Goal: Information Seeking & Learning: Learn about a topic

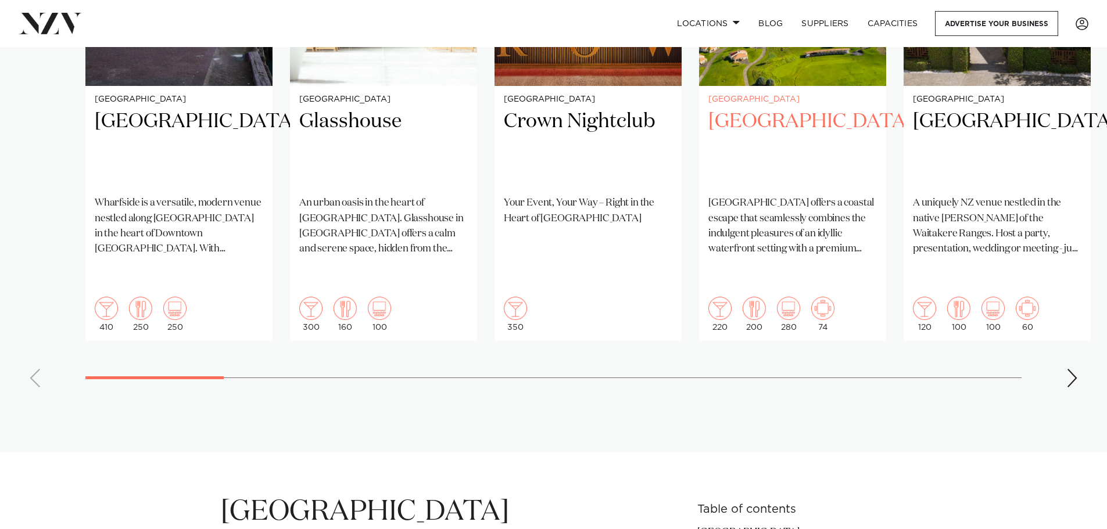
scroll to position [1162, 0]
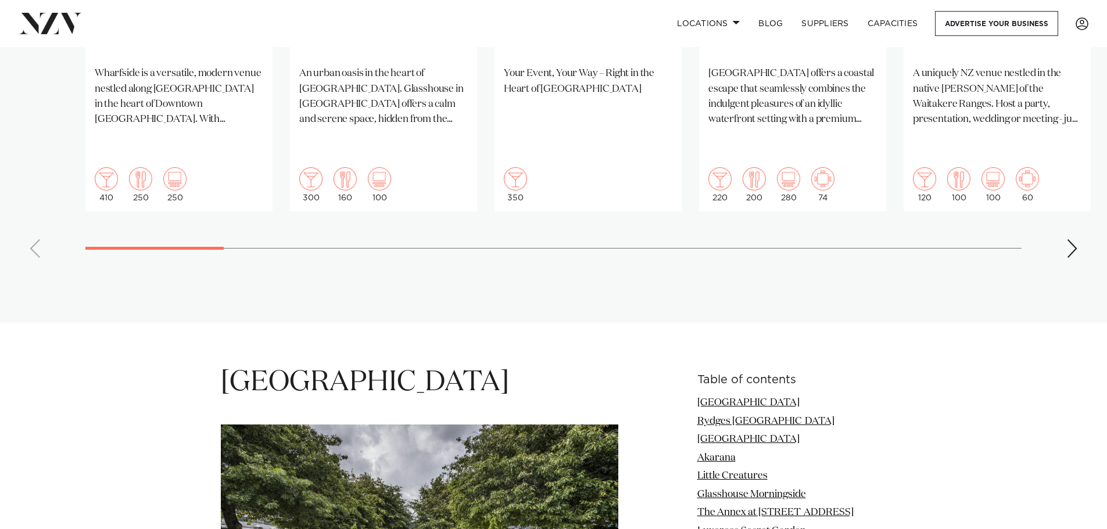
click at [1075, 239] on div "Next slide" at bounding box center [1072, 248] width 12 height 19
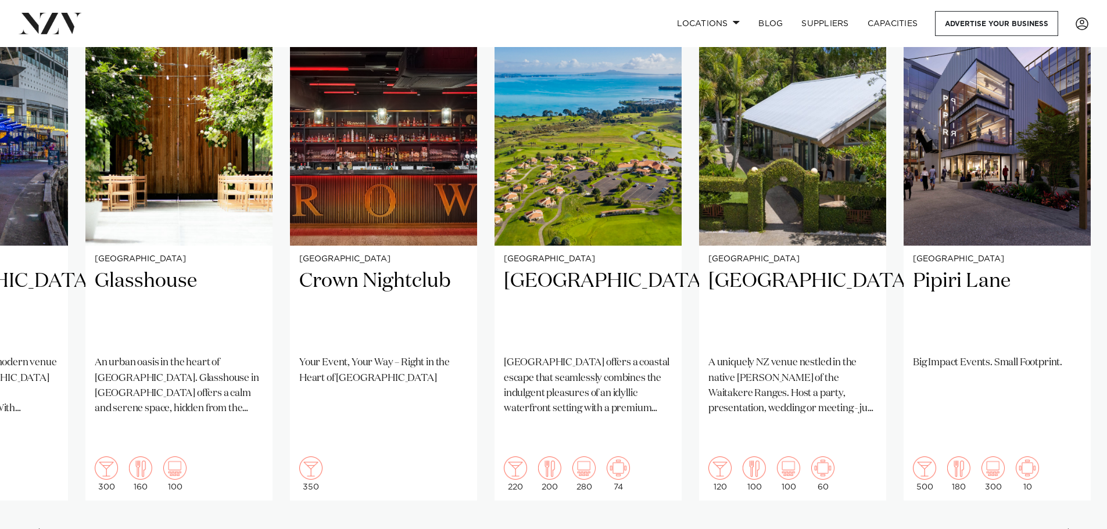
scroll to position [871, 0]
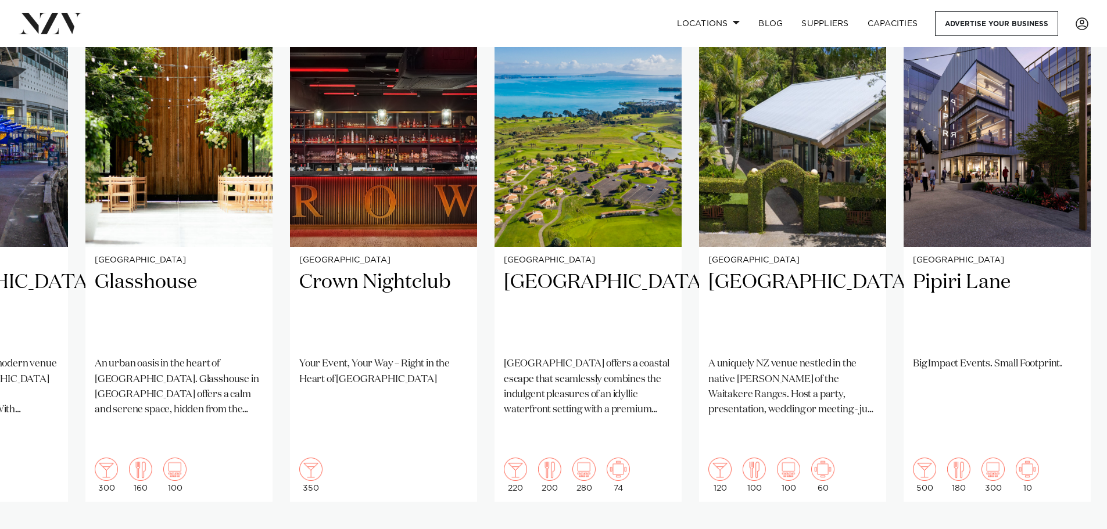
click at [1071, 529] on div "Next slide" at bounding box center [1072, 539] width 12 height 19
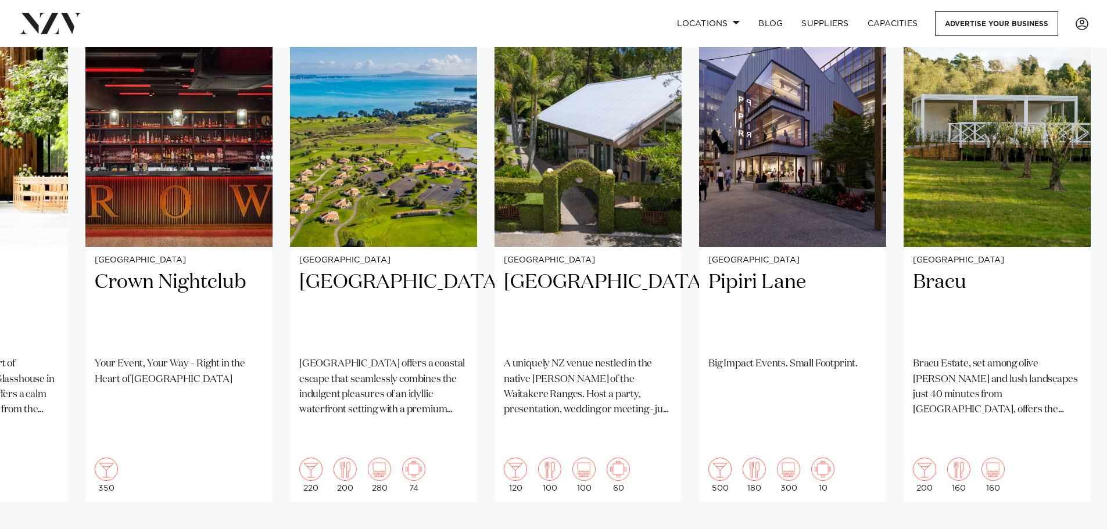
click at [1071, 529] on div "Next slide" at bounding box center [1072, 539] width 12 height 19
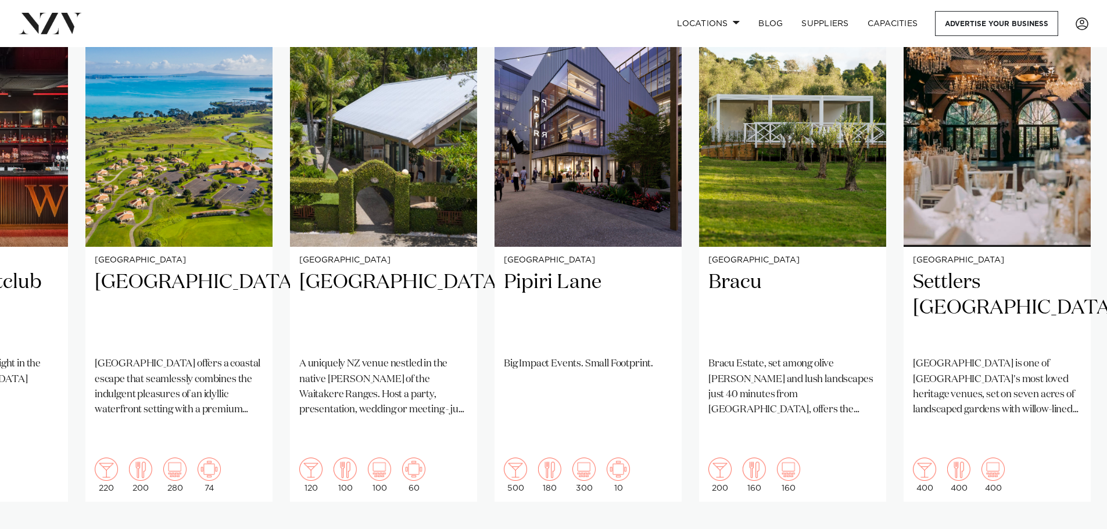
click at [1071, 529] on div "Next slide" at bounding box center [1072, 539] width 12 height 19
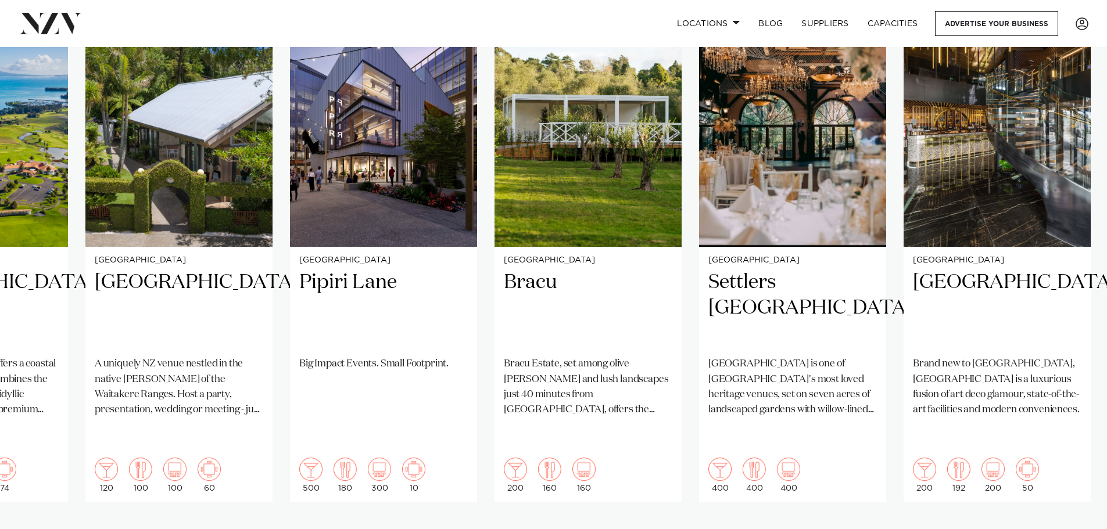
click at [1071, 529] on div "Next slide" at bounding box center [1072, 539] width 12 height 19
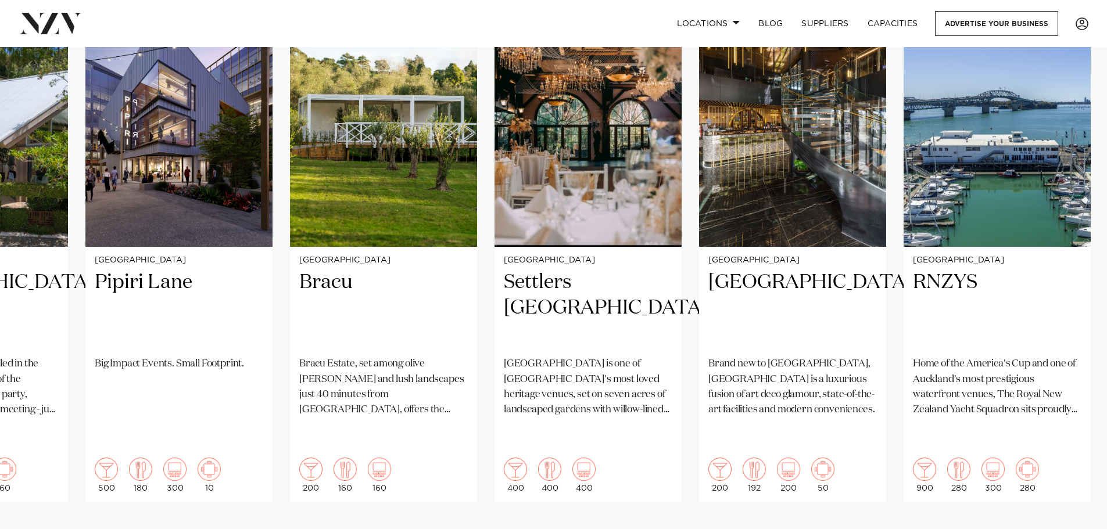
click at [1071, 529] on div "Next slide" at bounding box center [1072, 539] width 12 height 19
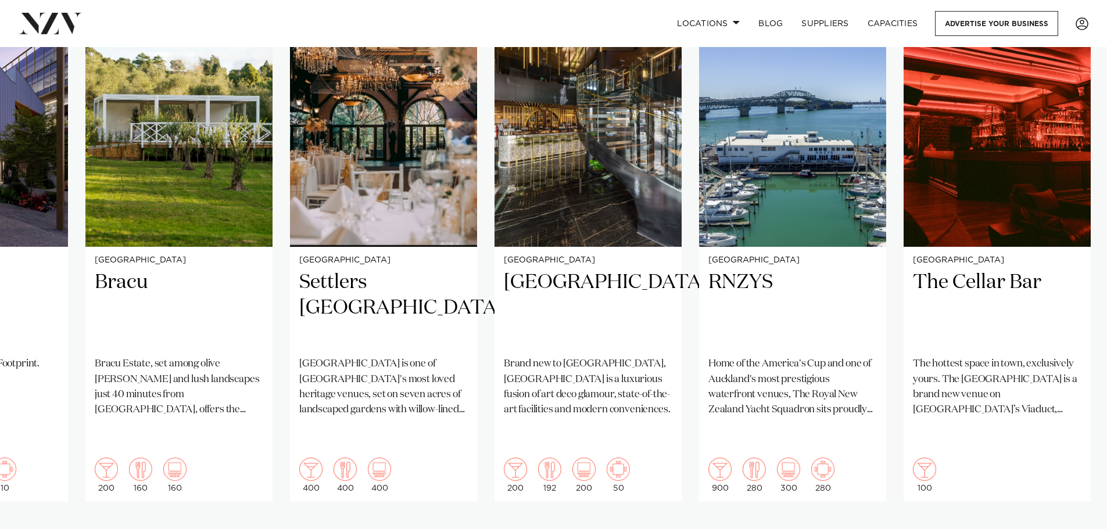
click at [1071, 529] on div "Next slide" at bounding box center [1072, 539] width 12 height 19
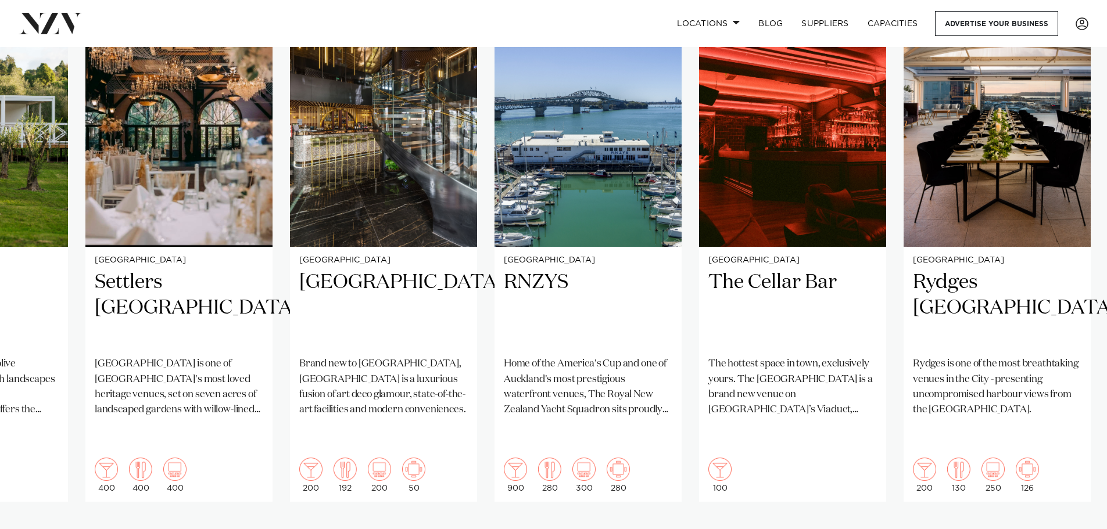
click at [1071, 529] on div "Next slide" at bounding box center [1072, 539] width 12 height 19
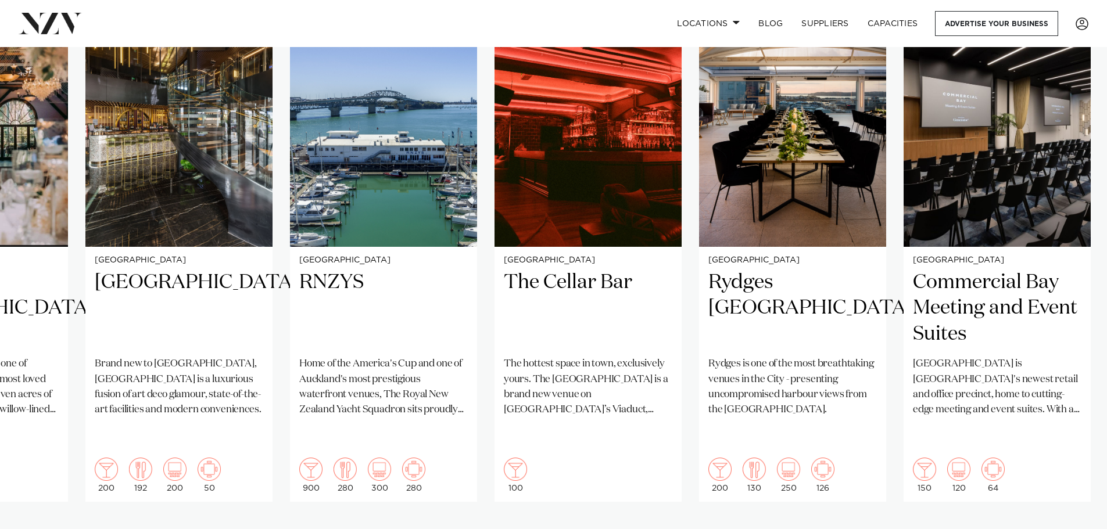
click at [1071, 529] on div "Next slide" at bounding box center [1072, 539] width 12 height 19
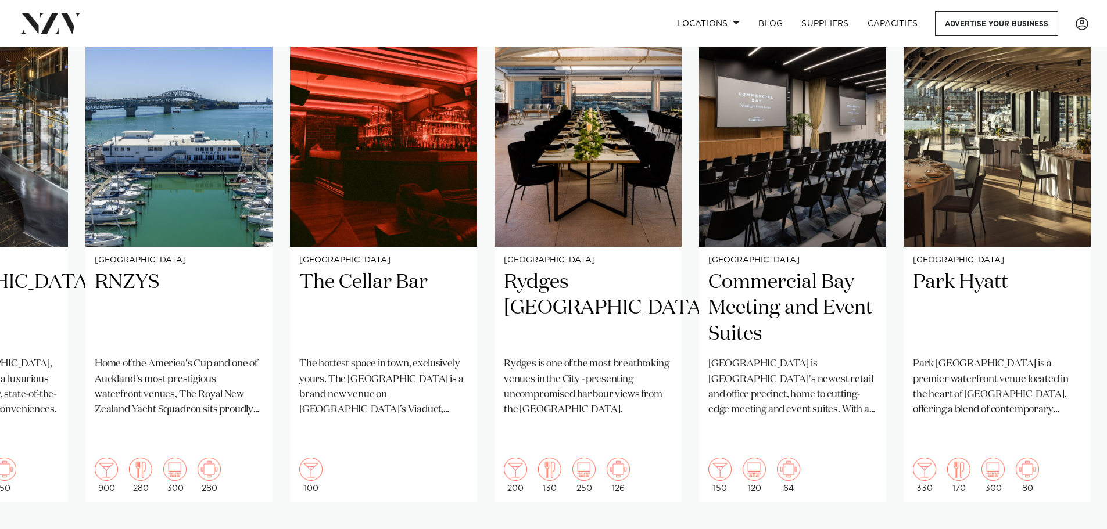
click at [1070, 529] on div "Next slide" at bounding box center [1072, 539] width 12 height 19
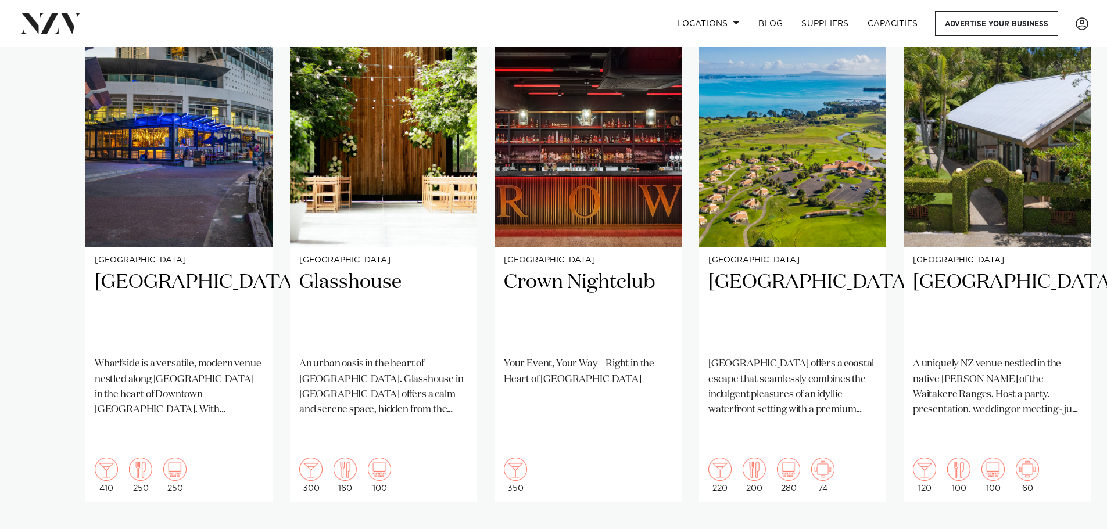
click at [80, 512] on swiper-container "Auckland Wharfside Event Centre Wharfside is a versatile, modern venue nestled …" at bounding box center [553, 277] width 1107 height 562
click at [141, 281] on h2 "Wharfside Event Centre" at bounding box center [179, 309] width 168 height 78
click at [331, 288] on h2 "Glasshouse" at bounding box center [383, 309] width 168 height 78
click at [608, 286] on h2 "Crown Nightclub" at bounding box center [588, 309] width 168 height 78
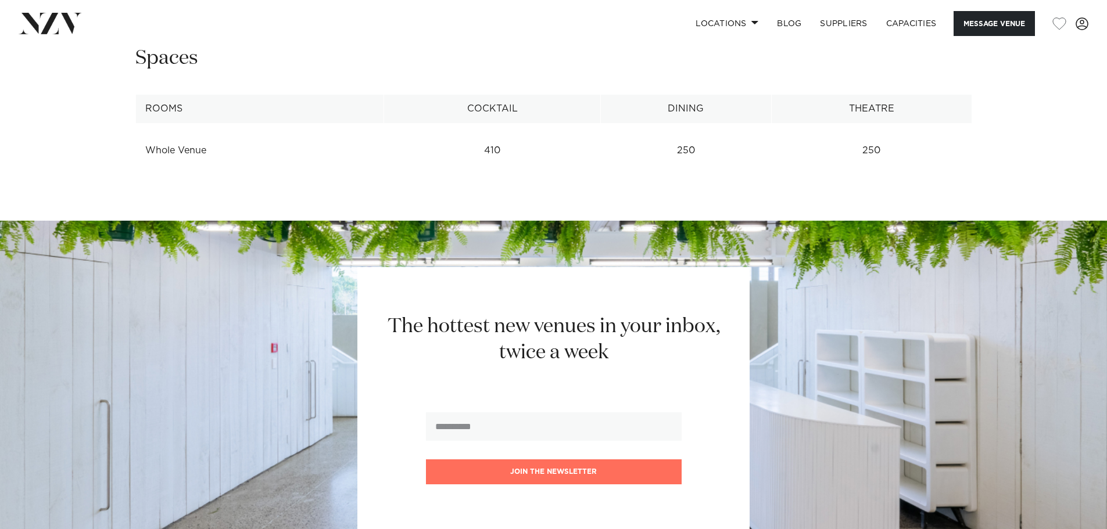
scroll to position [1217, 0]
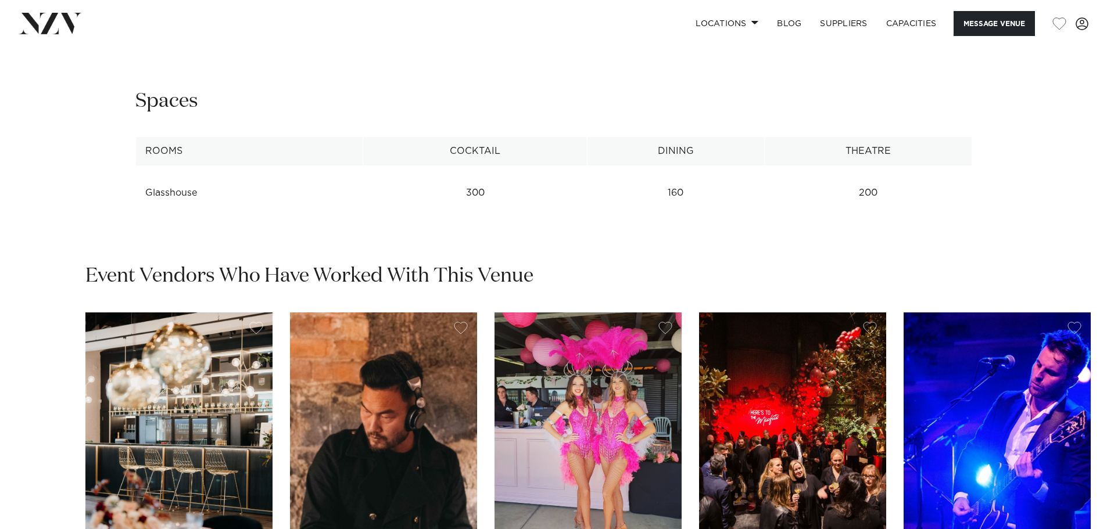
scroll to position [1801, 0]
